Goal: Information Seeking & Learning: Understand process/instructions

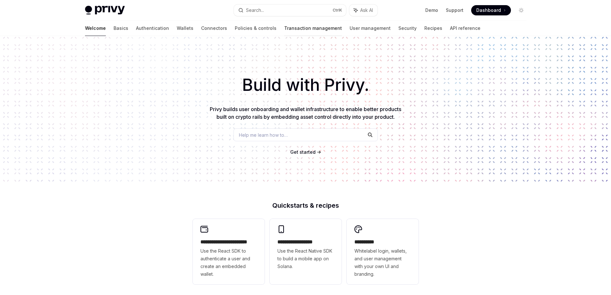
click at [284, 29] on link "Transaction management" at bounding box center [313, 28] width 58 height 15
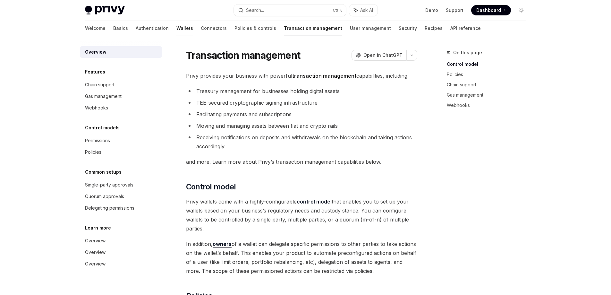
click at [176, 31] on link "Wallets" at bounding box center [184, 28] width 17 height 15
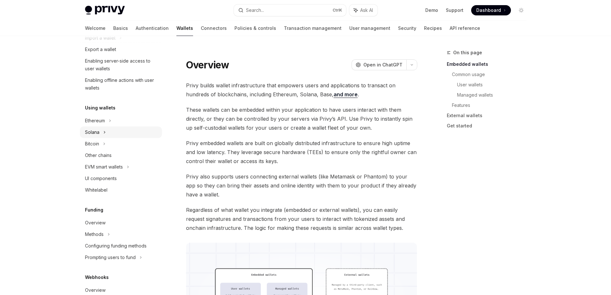
click at [121, 133] on div "Solana" at bounding box center [121, 132] width 82 height 12
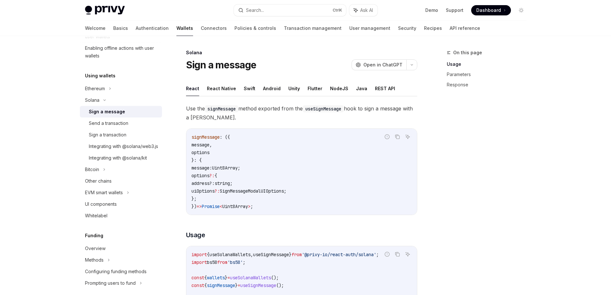
scroll to position [32, 0]
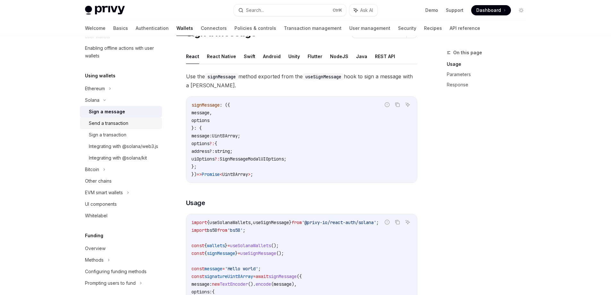
click at [119, 121] on div "Send a transaction" at bounding box center [108, 123] width 39 height 8
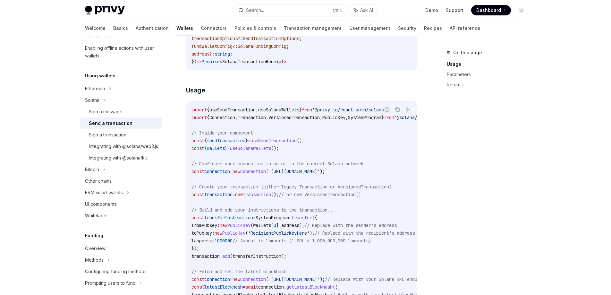
scroll to position [192, 0]
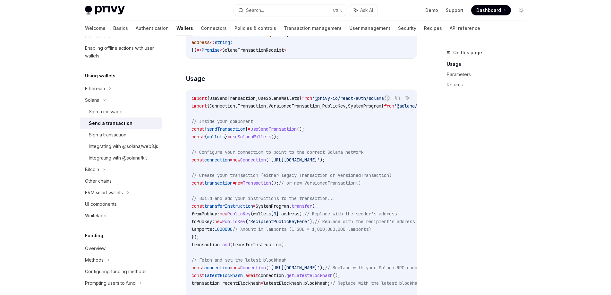
click at [279, 99] on span "useSolanaWallets" at bounding box center [278, 98] width 41 height 6
copy code "import { useSendTransaction , useSolanaWallets } from '@privy-io/react-auth/sol…"
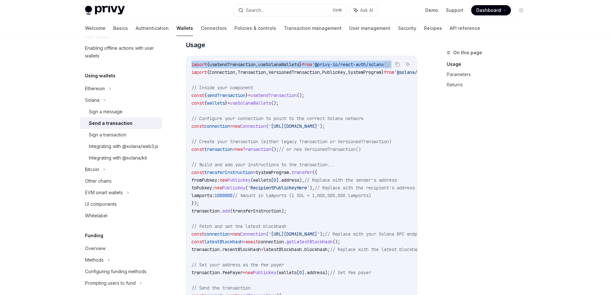
scroll to position [225, 0]
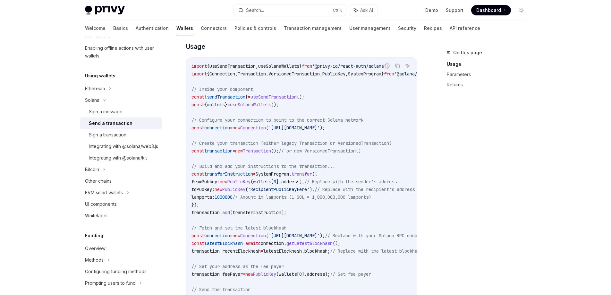
click at [437, 98] on div "On this page Usage Parameters Returns" at bounding box center [483, 172] width 98 height 246
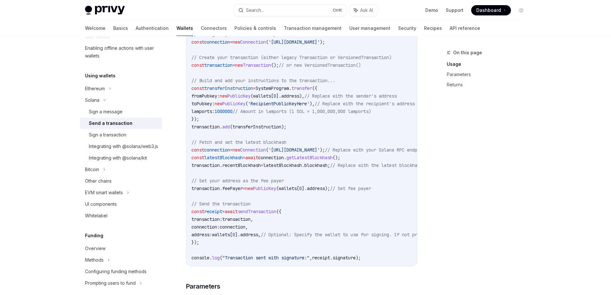
scroll to position [321, 0]
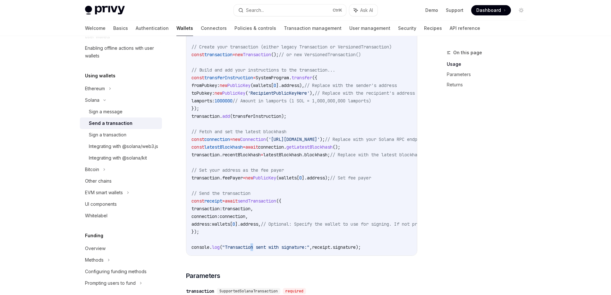
drag, startPoint x: 254, startPoint y: 254, endPoint x: 257, endPoint y: 255, distance: 3.6
click at [257, 255] on div "import { useSendTransaction , useSolanaWallets } from '@privy-io/react-auth/sol…" at bounding box center [301, 109] width 231 height 294
click at [254, 238] on code "import { useSendTransaction , useSolanaWallets } from '@privy-io/react-auth/sol…" at bounding box center [360, 108] width 339 height 285
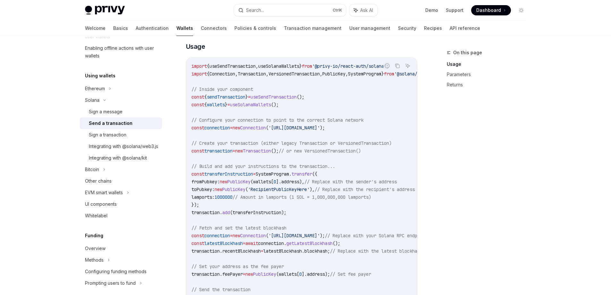
scroll to position [257, 0]
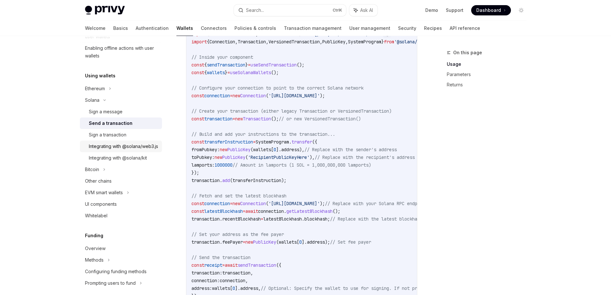
click at [121, 150] on div "Integrating with @solana/web3.js" at bounding box center [123, 146] width 69 height 8
type textarea "*"
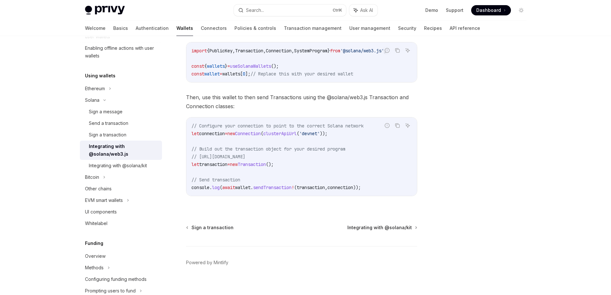
scroll to position [126, 0]
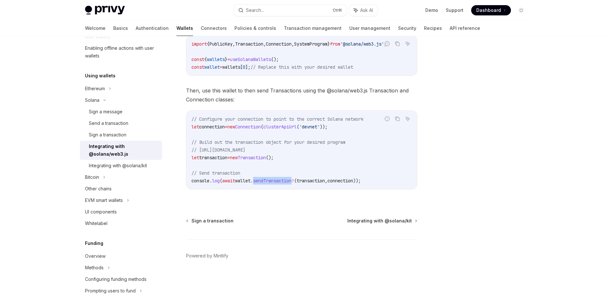
drag, startPoint x: 299, startPoint y: 180, endPoint x: 258, endPoint y: 182, distance: 41.1
click at [258, 182] on span "console . log ( await wallet . sendTransaction ! ( transaction , connection ));" at bounding box center [275, 181] width 169 height 6
drag, startPoint x: 301, startPoint y: 179, endPoint x: 259, endPoint y: 181, distance: 42.7
click at [259, 181] on span "console . log ( await wallet . sendTransaction ! ( transaction , connection ));" at bounding box center [275, 181] width 169 height 6
copy span "sendTransaction !"
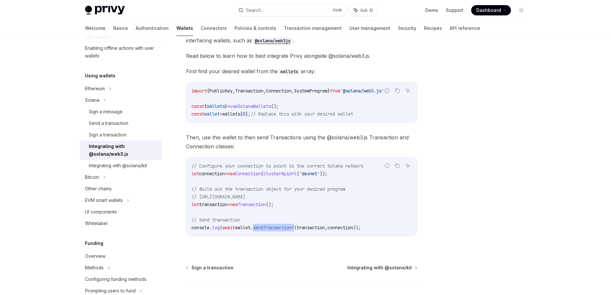
scroll to position [62, 0]
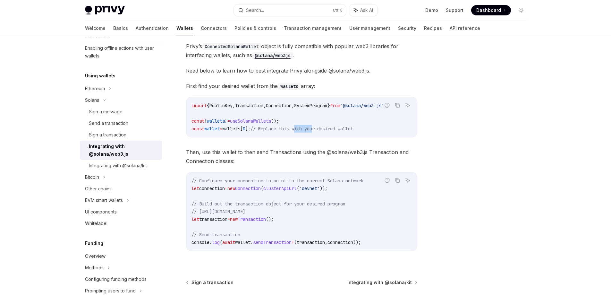
drag, startPoint x: 311, startPoint y: 137, endPoint x: 329, endPoint y: 137, distance: 17.6
click at [329, 137] on div "import { PublicKey , Transaction , Connection , SystemProgram } from '@solana/w…" at bounding box center [301, 117] width 231 height 40
click at [328, 127] on span "// Replace this with your desired wallet" at bounding box center [301, 129] width 103 height 6
drag, startPoint x: 292, startPoint y: 121, endPoint x: 191, endPoint y: 121, distance: 101.0
click at [191, 121] on code "import { PublicKey , Transaction , Connection , SystemProgram } from '@solana/w…" at bounding box center [301, 117] width 220 height 31
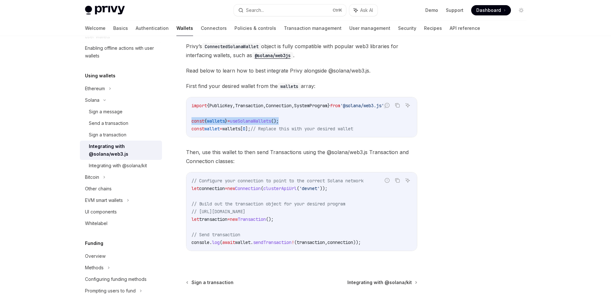
copy span "const { wallets } = useSolanaWallets ();"
click at [292, 128] on span "// Replace this with your desired wallet" at bounding box center [301, 129] width 103 height 6
drag, startPoint x: 290, startPoint y: 120, endPoint x: 240, endPoint y: 121, distance: 50.0
click at [240, 121] on span "const { wallets } = useSolanaWallets ();" at bounding box center [234, 121] width 87 height 6
copy span "useSolanaWallets ();"
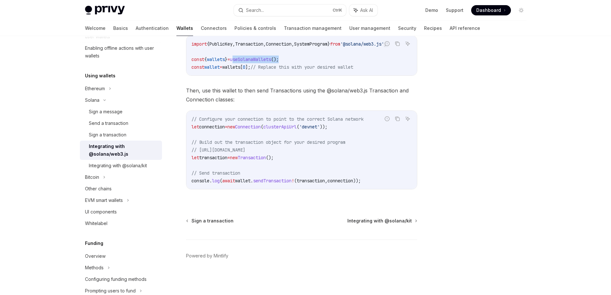
scroll to position [126, 0]
